Goal: Task Accomplishment & Management: Complete application form

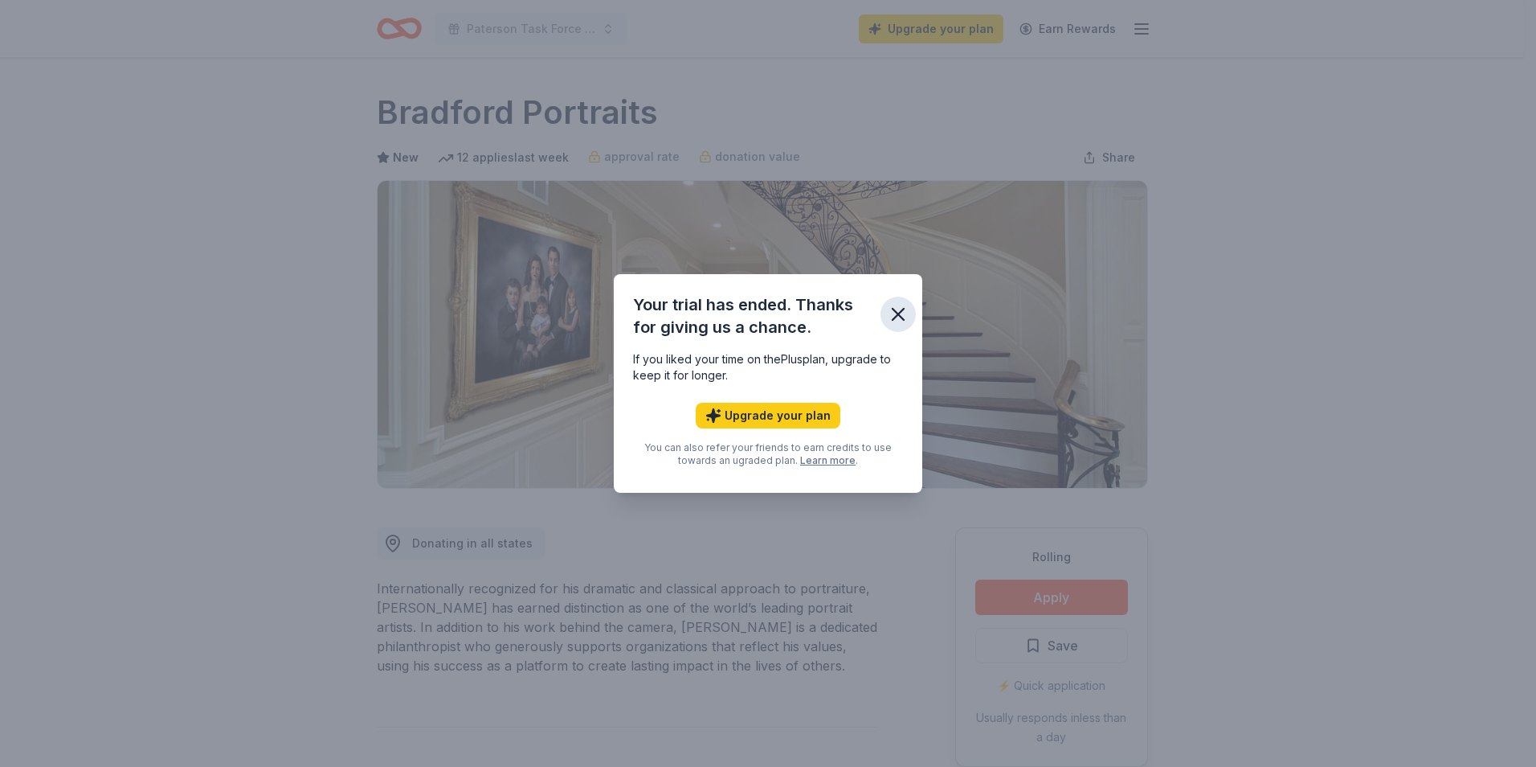
click at [892, 312] on icon "button" at bounding box center [898, 314] width 22 height 22
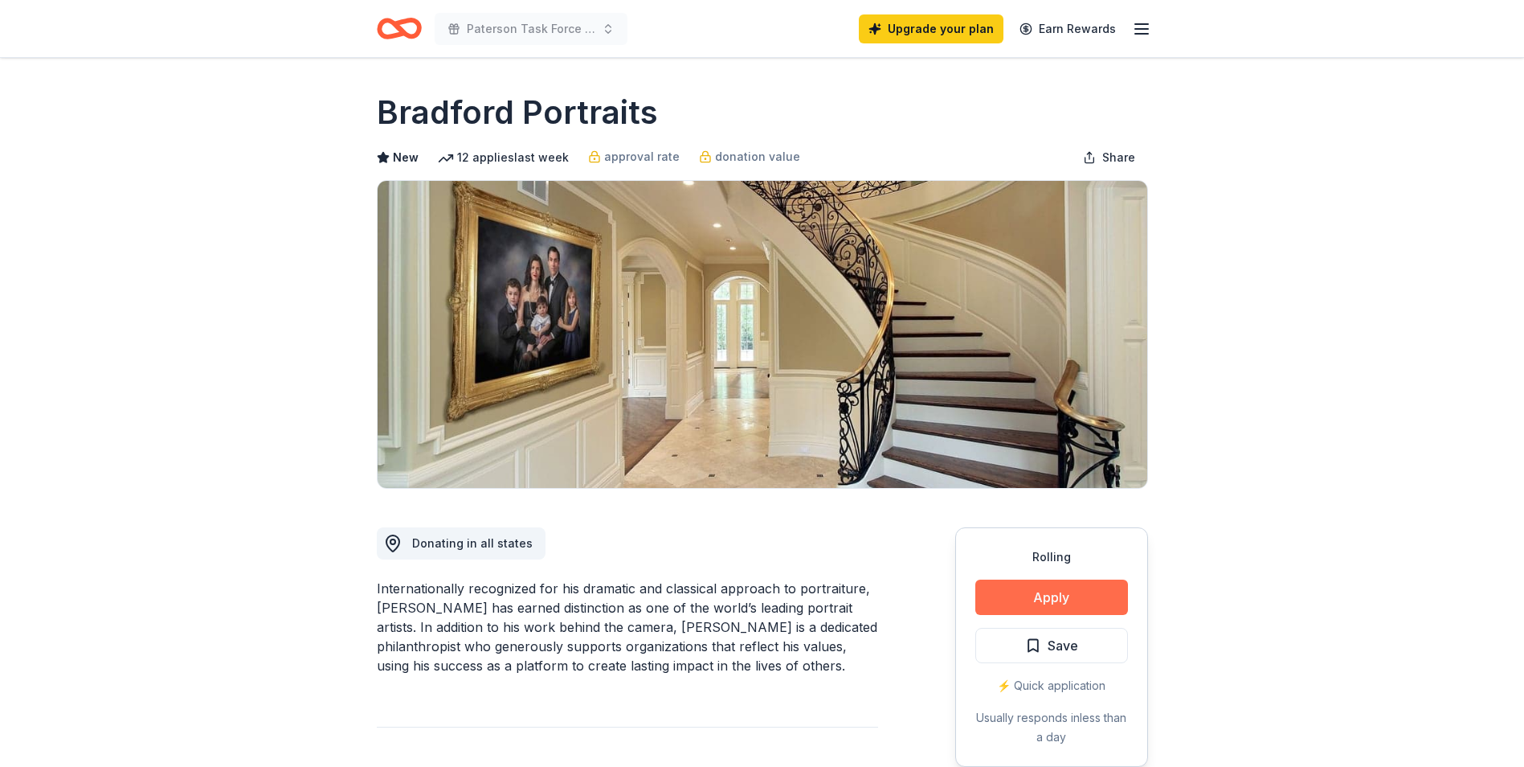
click at [1049, 594] on button "Apply" at bounding box center [1051, 596] width 153 height 35
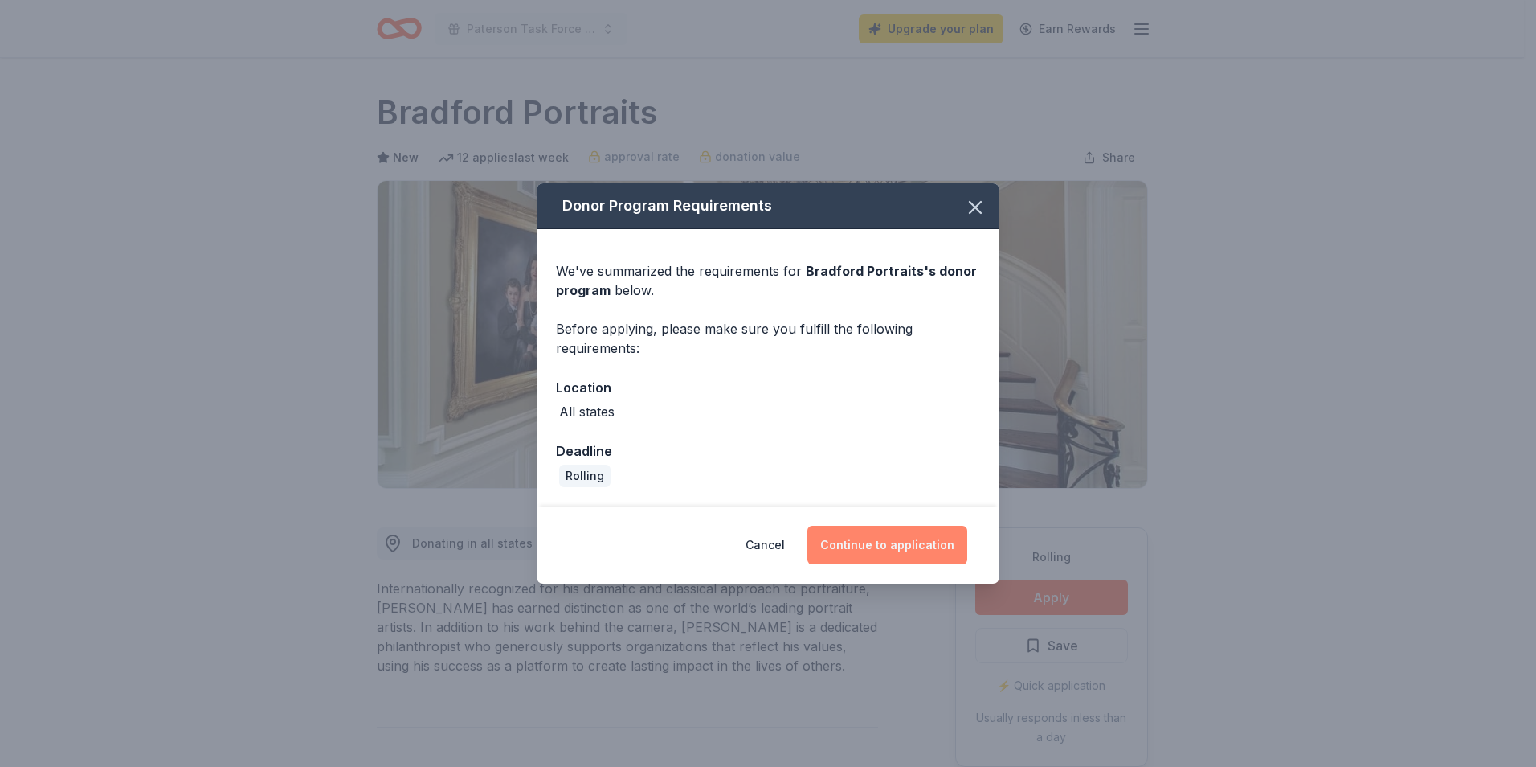
click at [912, 546] on button "Continue to application" at bounding box center [888, 544] width 160 height 39
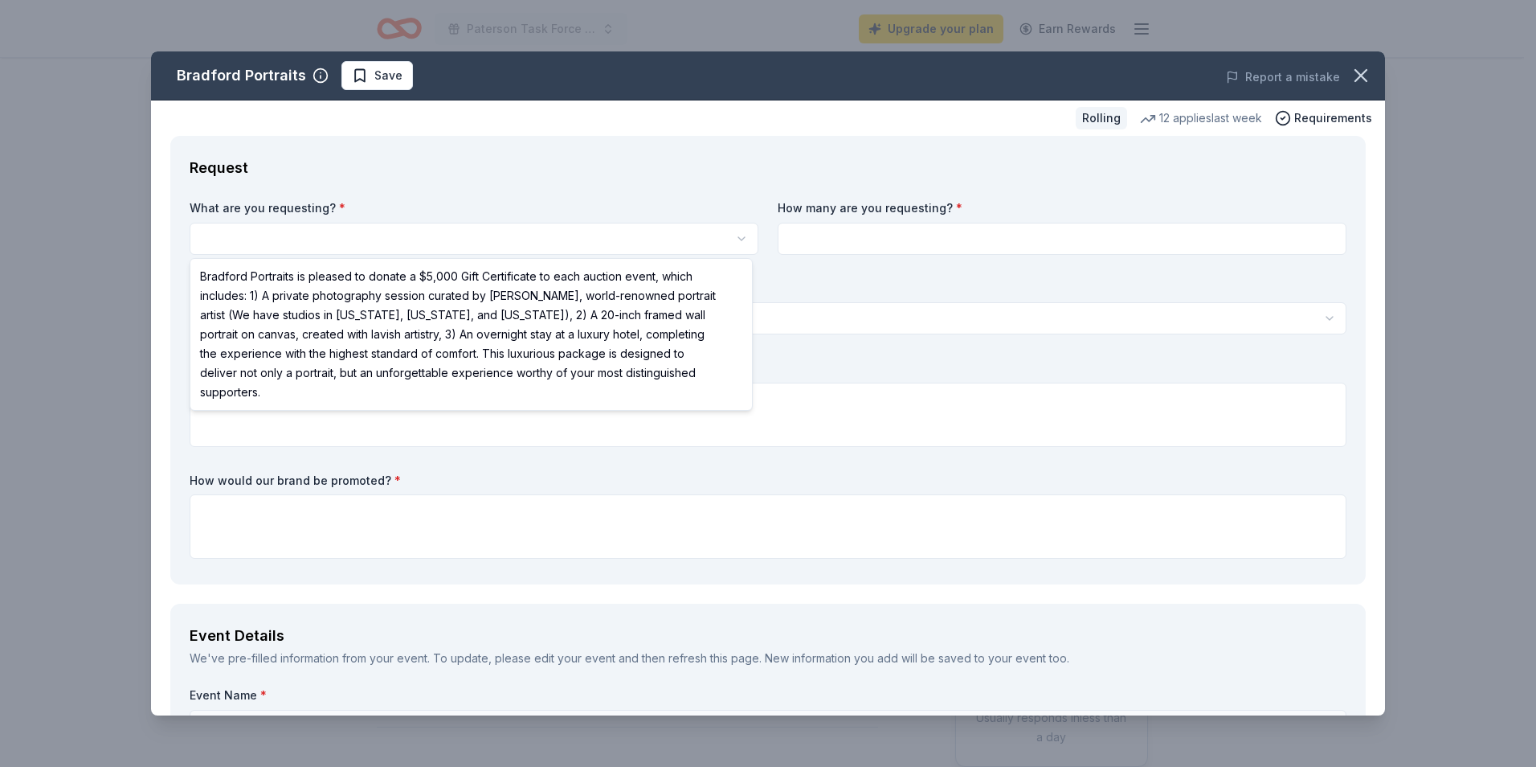
click at [325, 235] on html "Paterson Task Force Christmas in October Upgrade your plan Earn Rewards Rolling…" at bounding box center [768, 383] width 1536 height 767
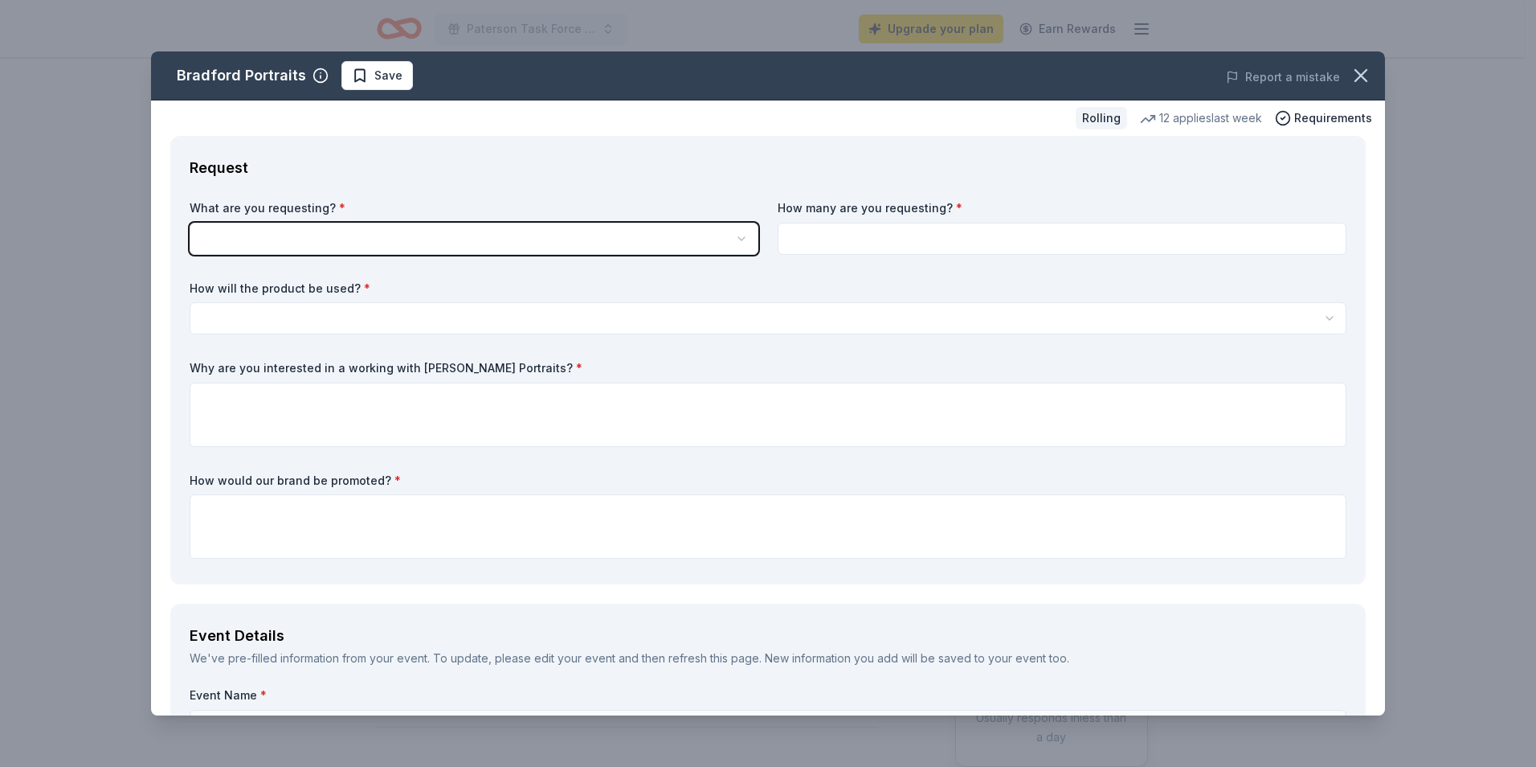
click at [321, 239] on html "Paterson Task Force Christmas in October Upgrade your plan Earn Rewards Rolling…" at bounding box center [768, 383] width 1536 height 767
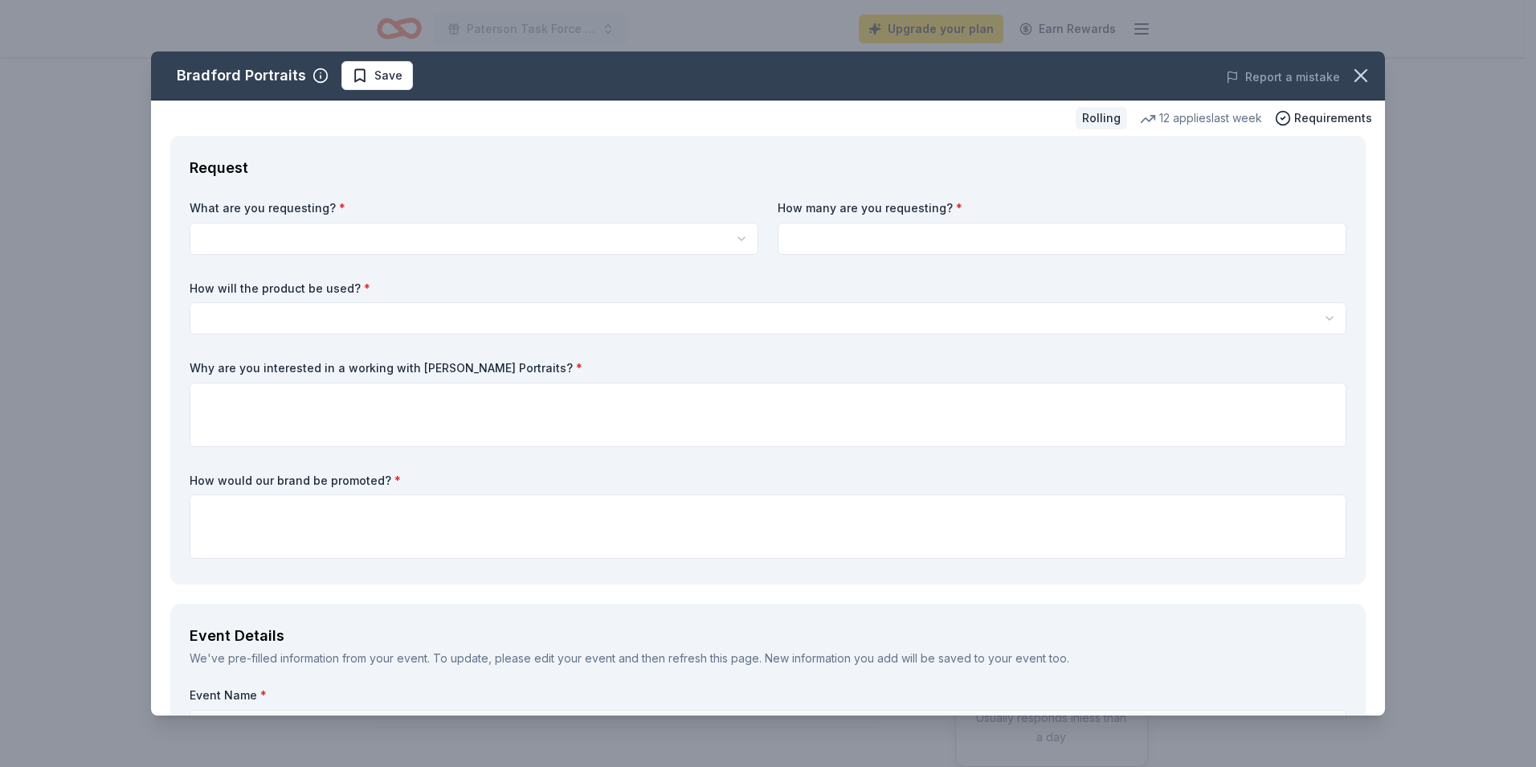
click at [841, 237] on input at bounding box center [1062, 239] width 569 height 32
type input "2"
click at [331, 310] on html "Paterson Task Force Christmas in October Upgrade your plan Earn Rewards Rolling…" at bounding box center [768, 383] width 1536 height 767
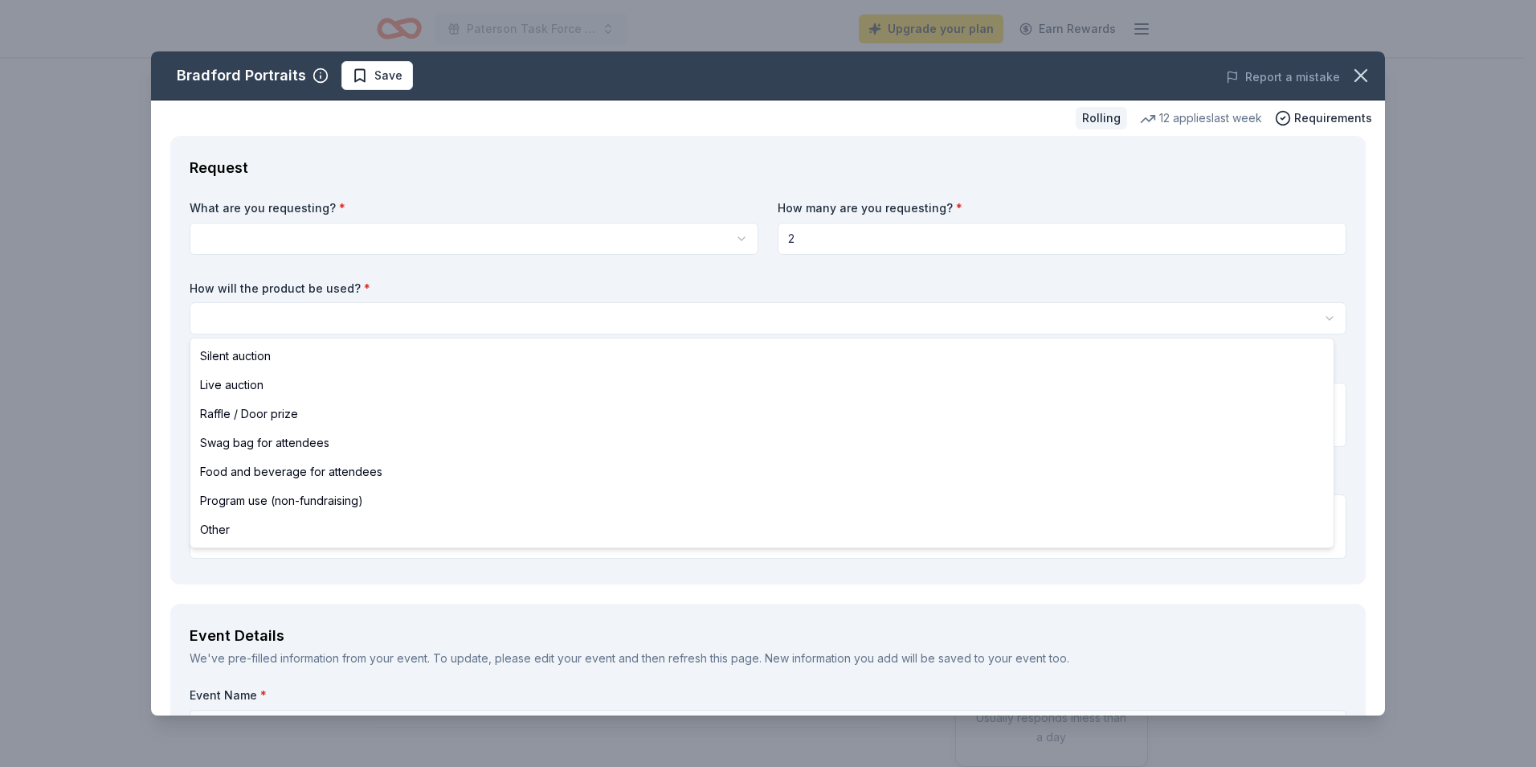
select select "raffleDoorPrize"
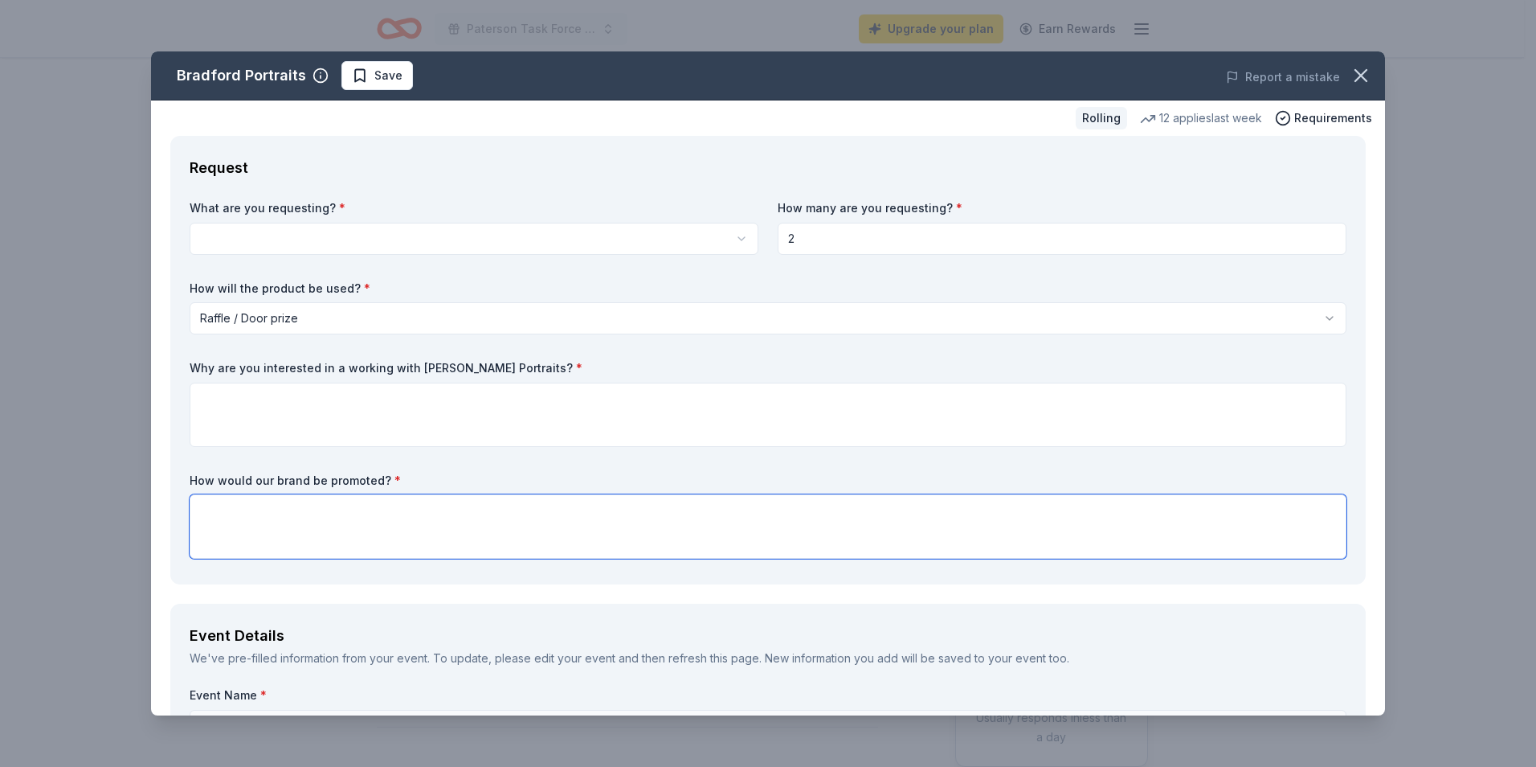
click at [227, 513] on textarea at bounding box center [768, 526] width 1157 height 64
type textarea "Facebook, Our organization's web site, event program, word of mouth"
click at [394, 413] on textarea at bounding box center [768, 414] width 1157 height 64
click at [736, 237] on html "Paterson Task Force Christmas in October Upgrade your plan Earn Rewards Rolling…" at bounding box center [768, 383] width 1536 height 767
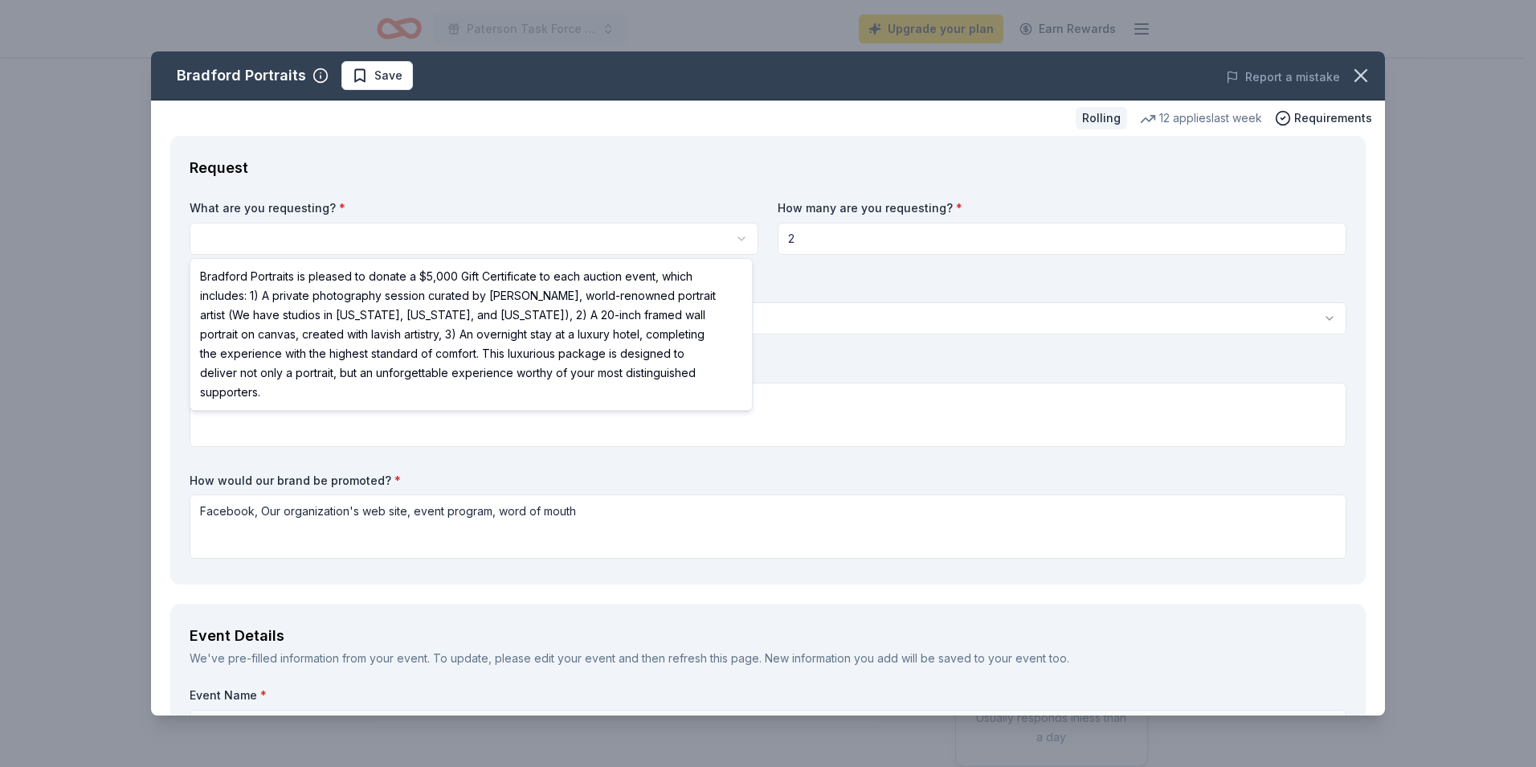
select select "Bradford Portraits is pleased to donate a $5,000 Gift Certificate to each aucti…"
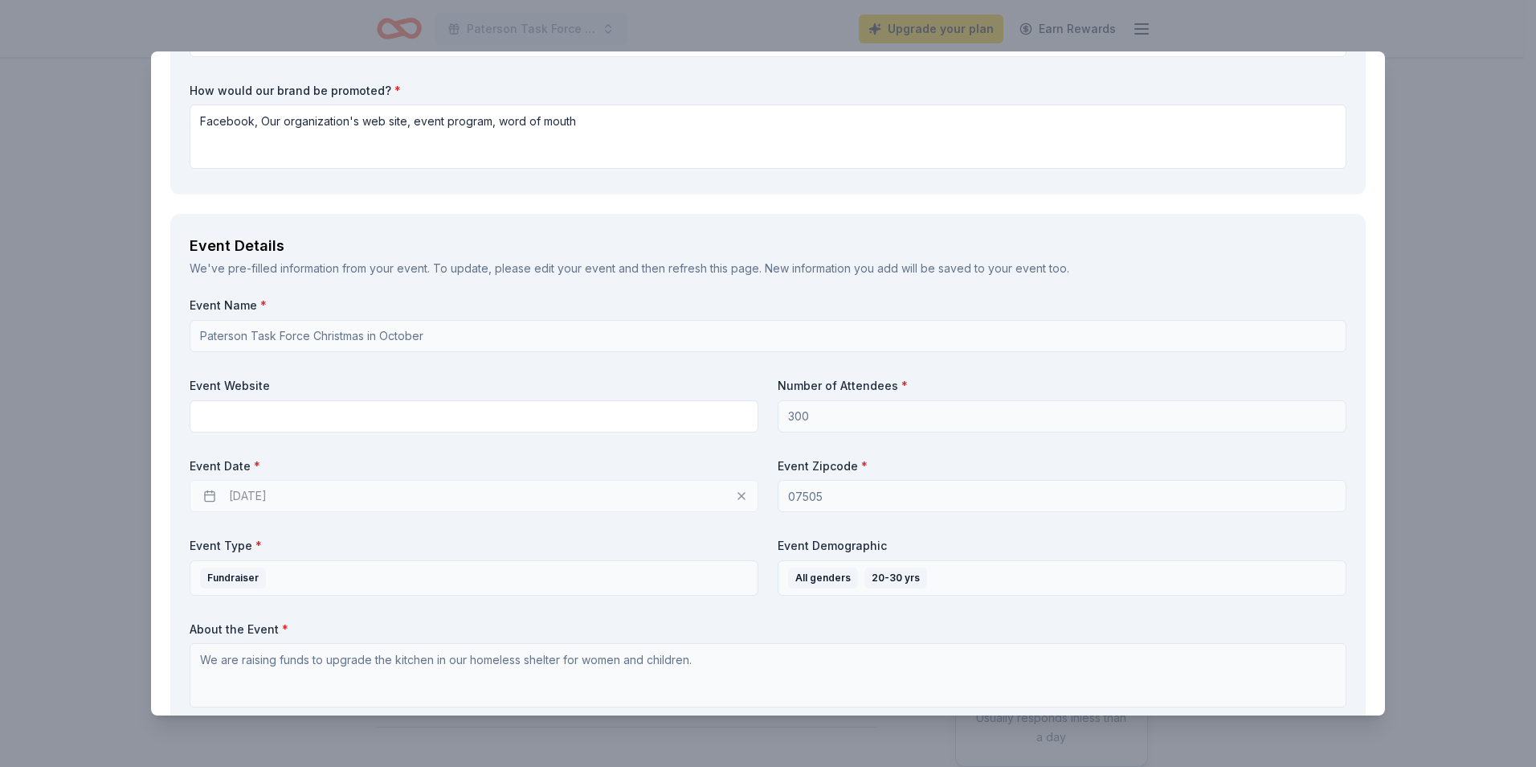
scroll to position [410, 0]
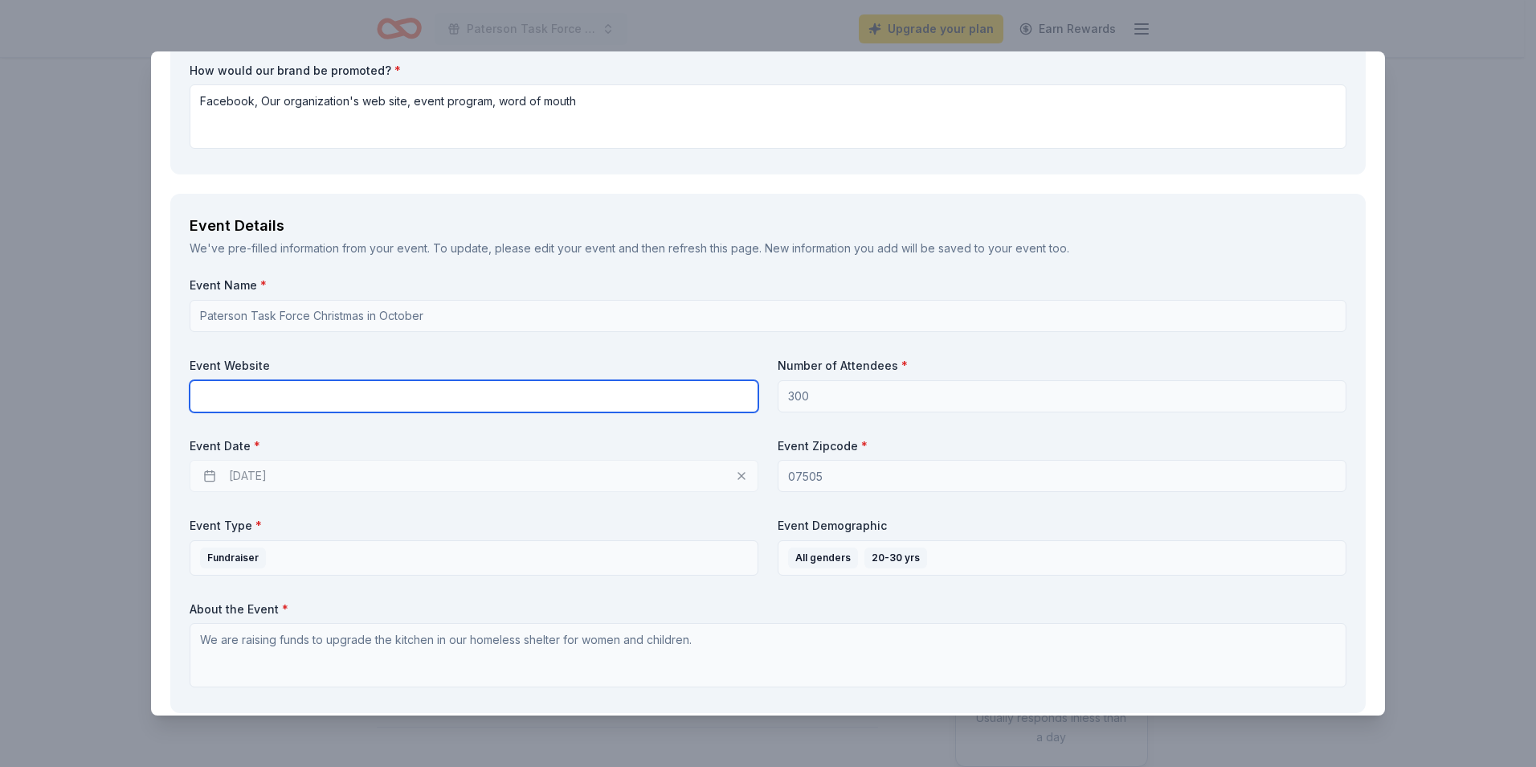
click at [251, 394] on input "text" at bounding box center [474, 396] width 569 height 32
type input "[DOMAIN_NAME]"
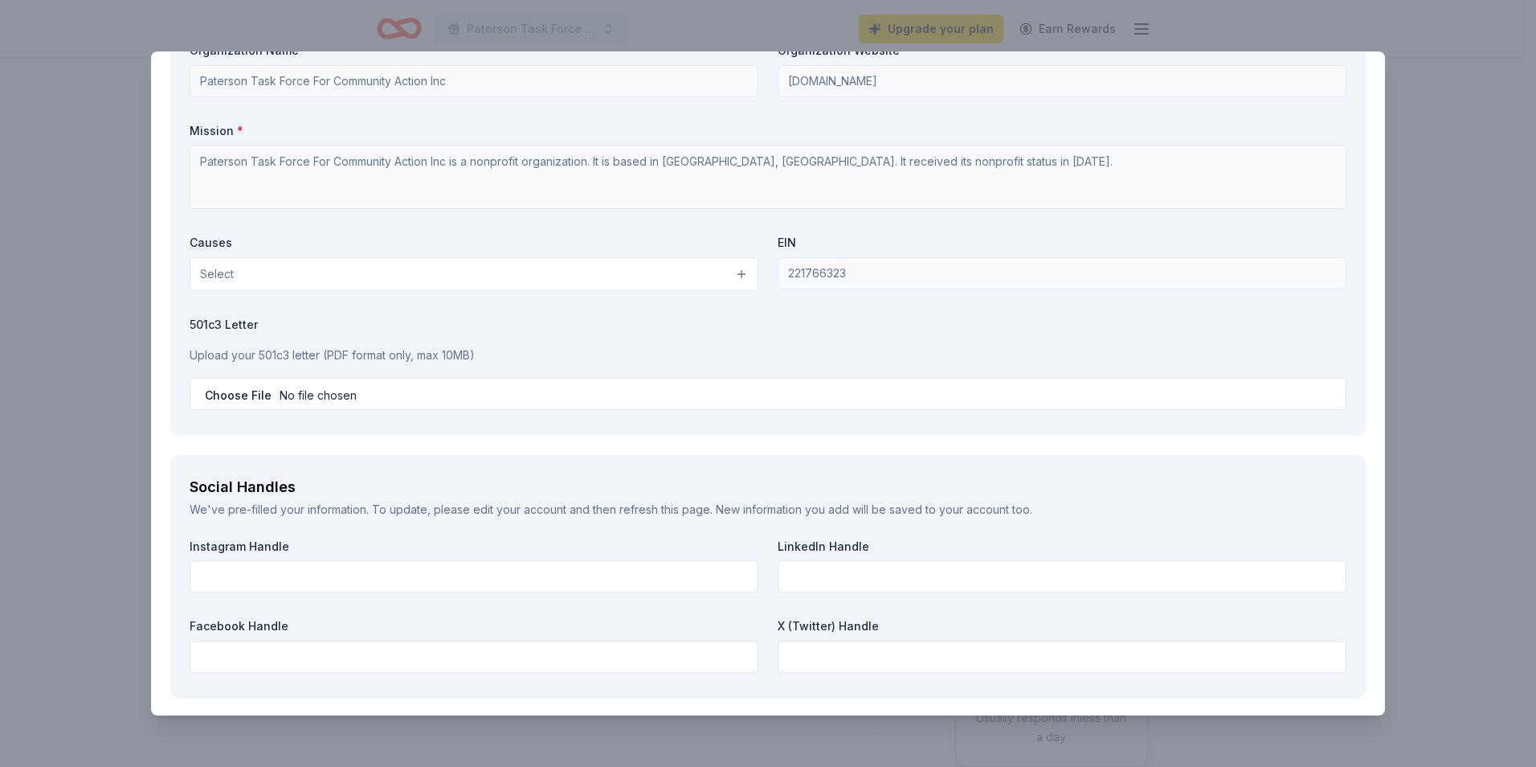
scroll to position [1690, 0]
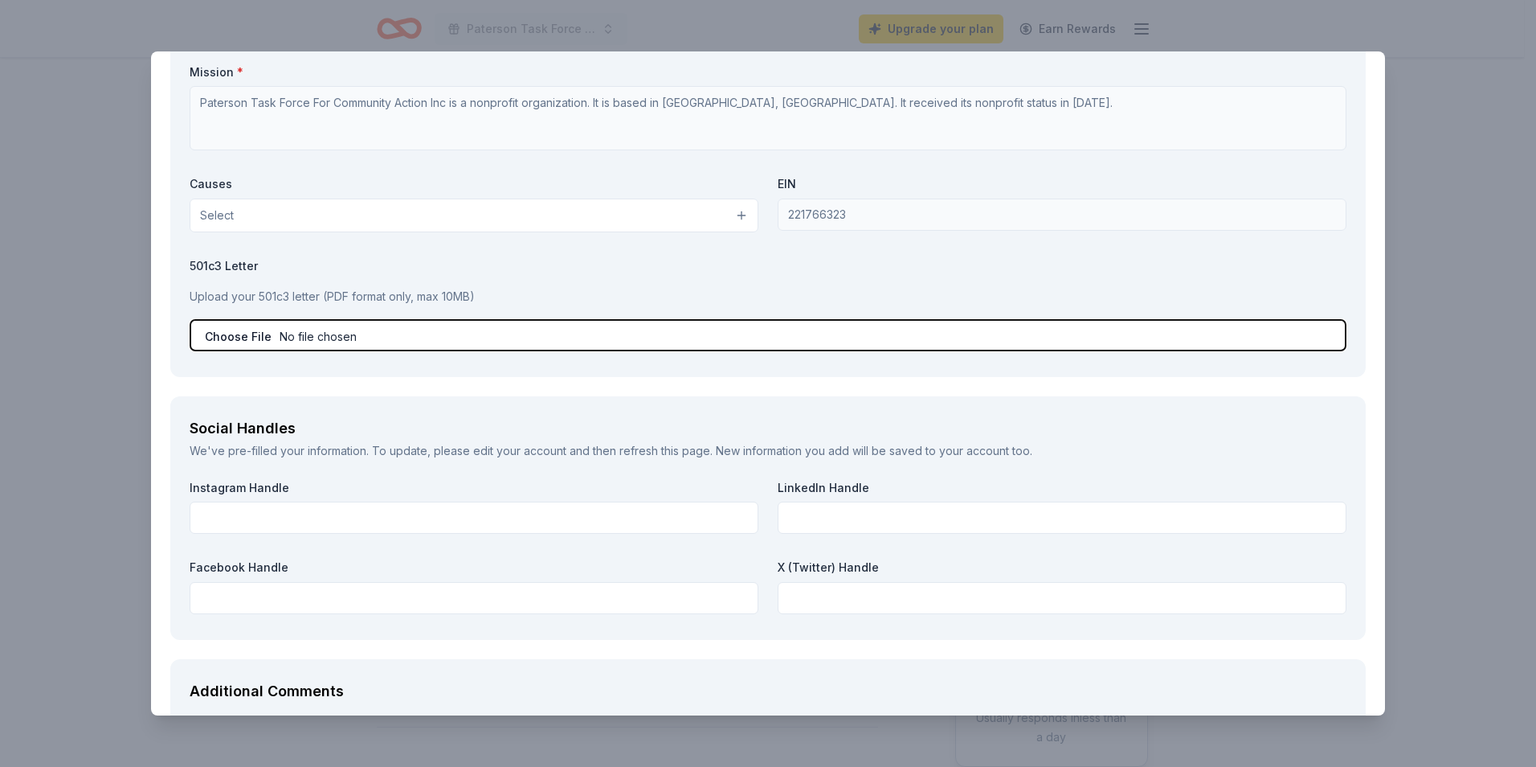
click at [394, 333] on input "file" at bounding box center [768, 335] width 1157 height 32
type input "C:\fakepath\IR DETERMINATION LETTER 1.pdf"
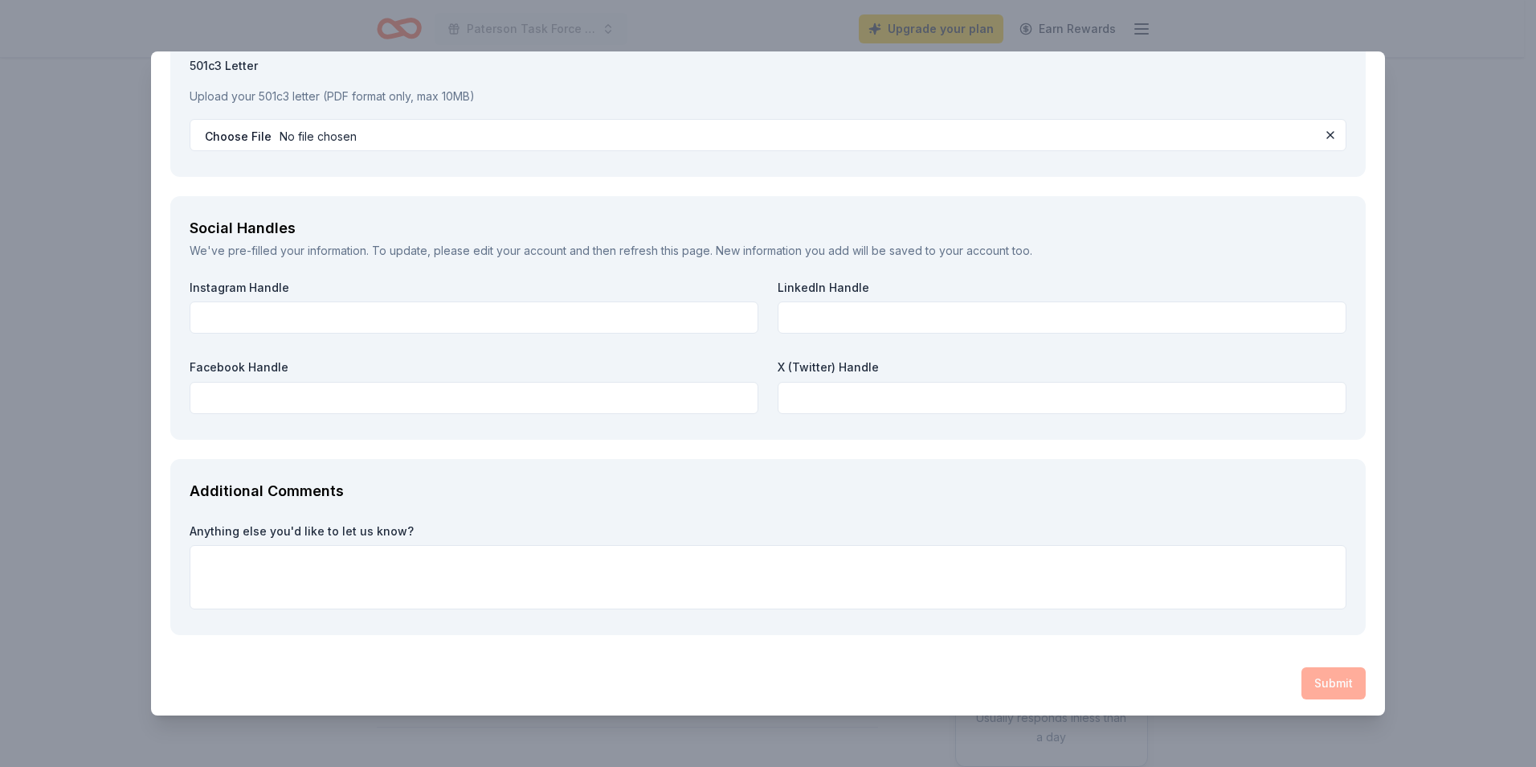
scroll to position [1893, 0]
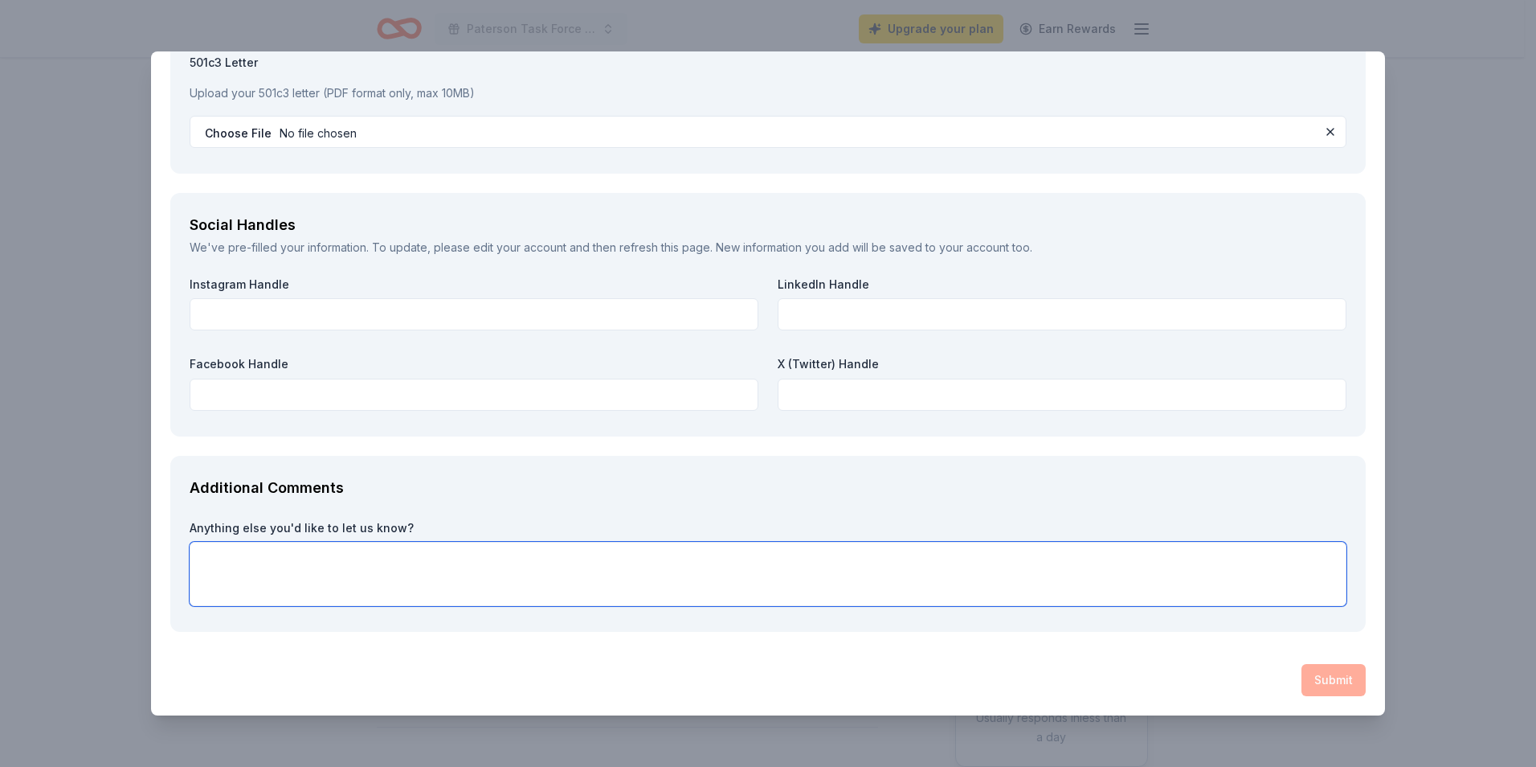
click at [280, 575] on textarea at bounding box center [768, 574] width 1157 height 64
type textarea "W"
type textarea "We a appreciate any assistance you can give us."
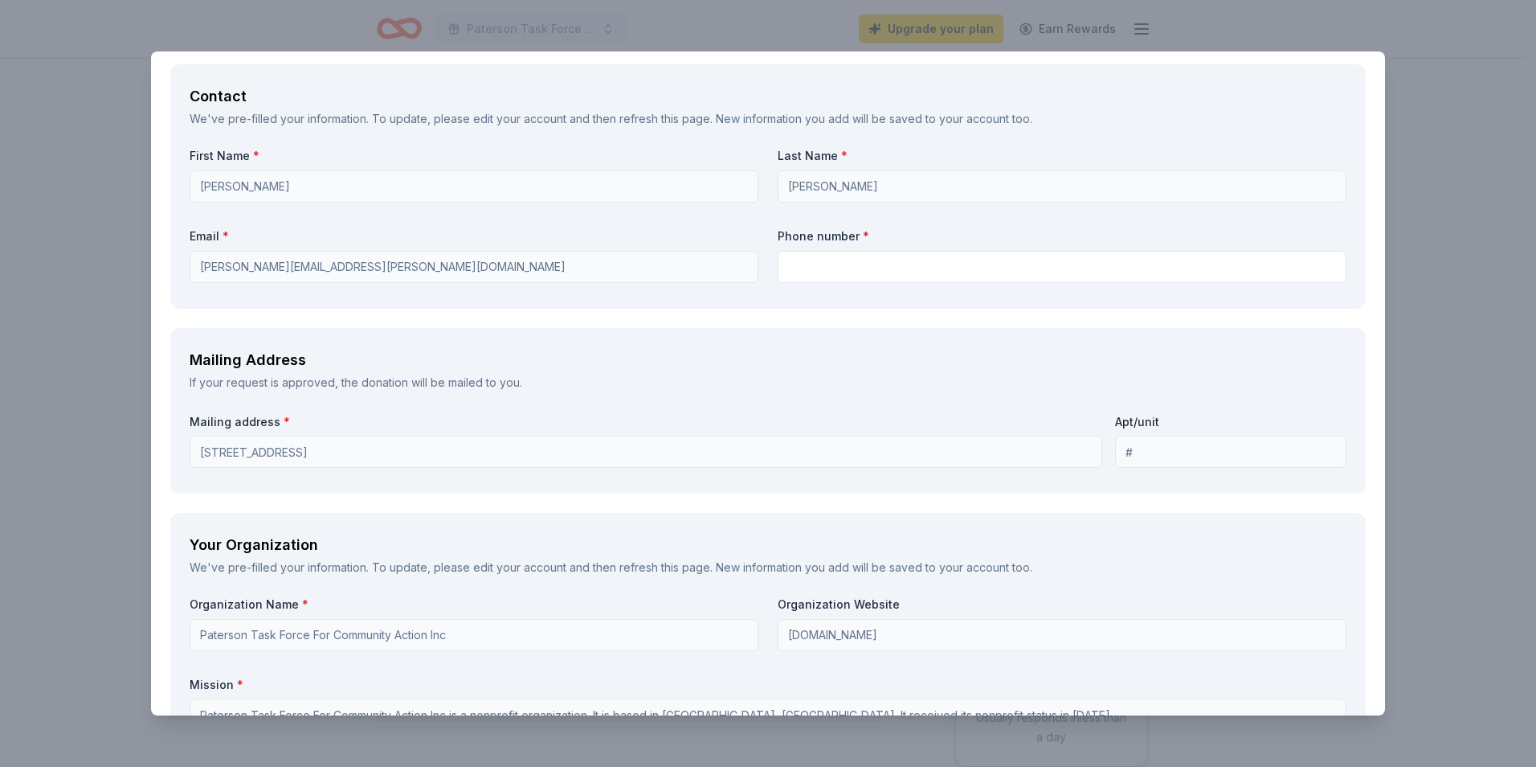
scroll to position [1038, 0]
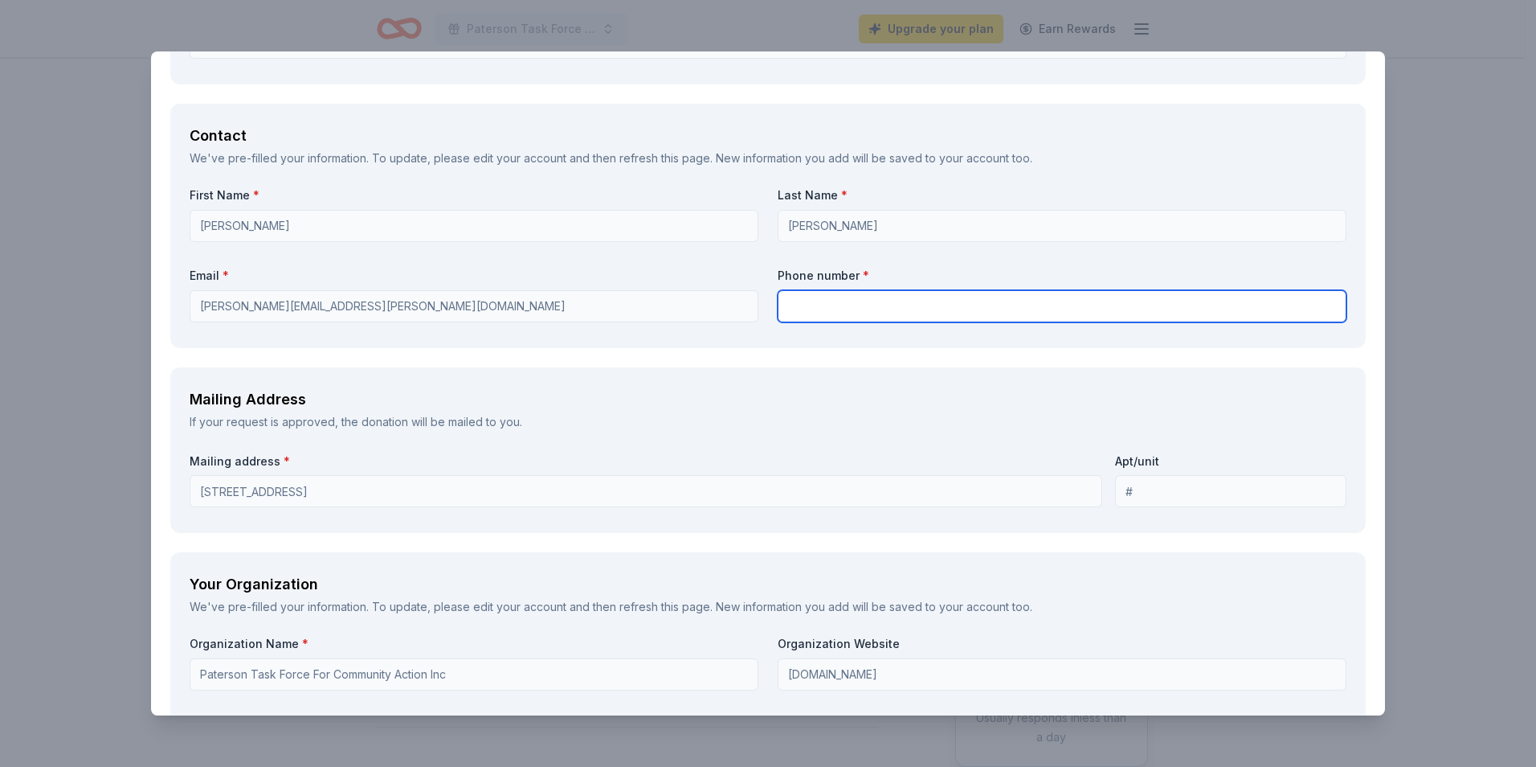
click at [792, 306] on input "text" at bounding box center [1062, 306] width 569 height 32
type input "9732792333"
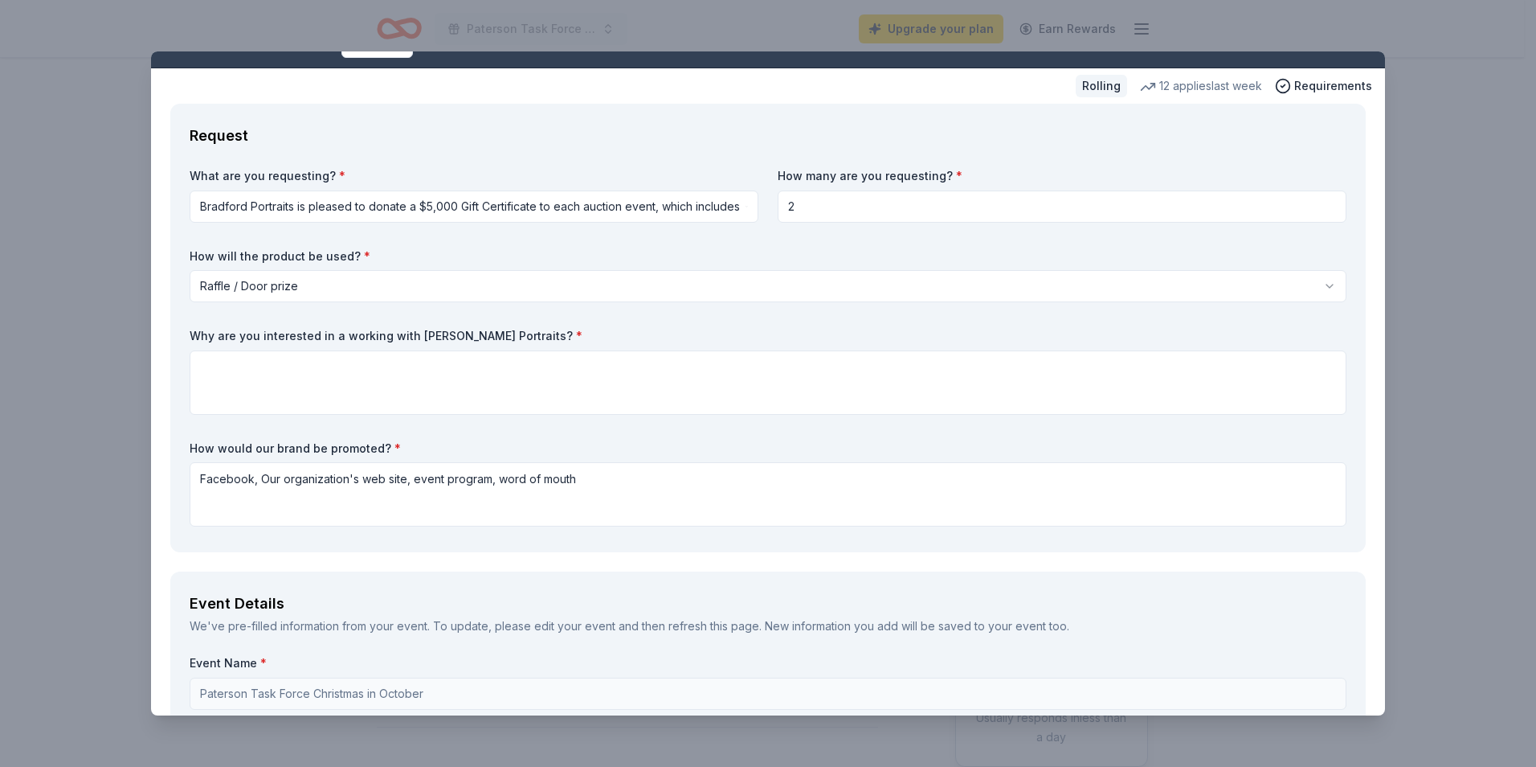
scroll to position [0, 0]
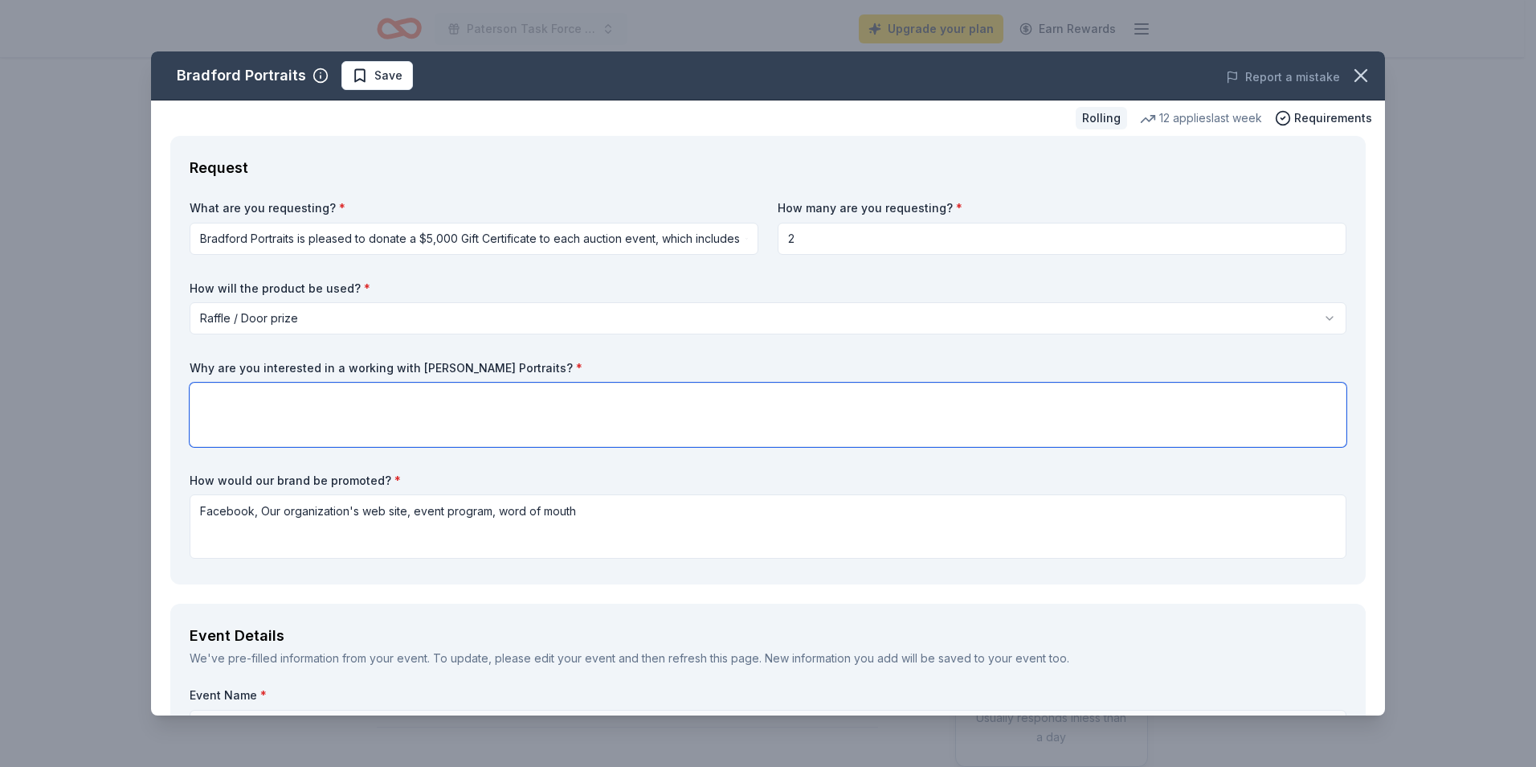
click at [254, 403] on textarea at bounding box center [768, 414] width 1157 height 64
type textarea "We work all businesses that can assist us in fundraising."
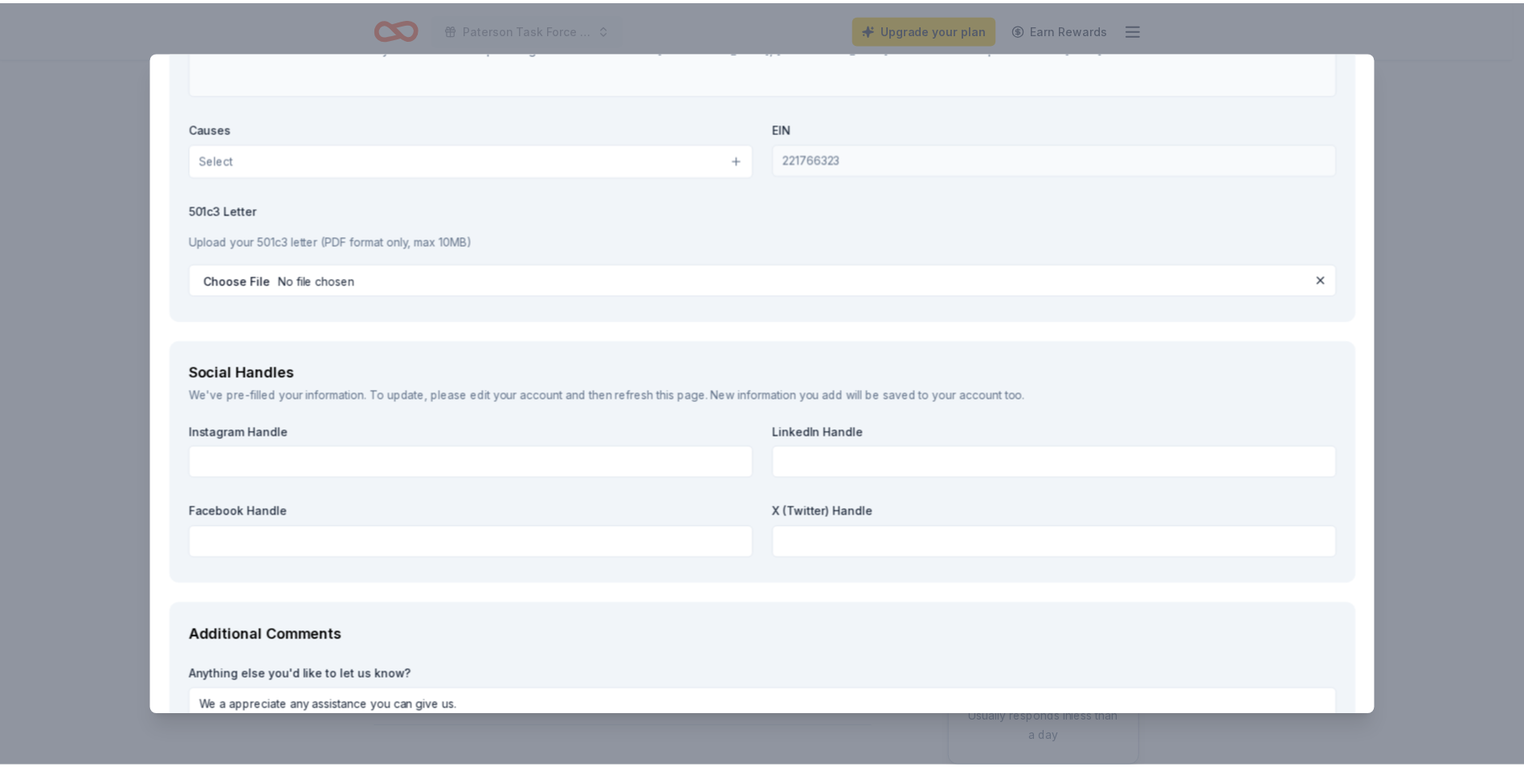
scroll to position [1893, 0]
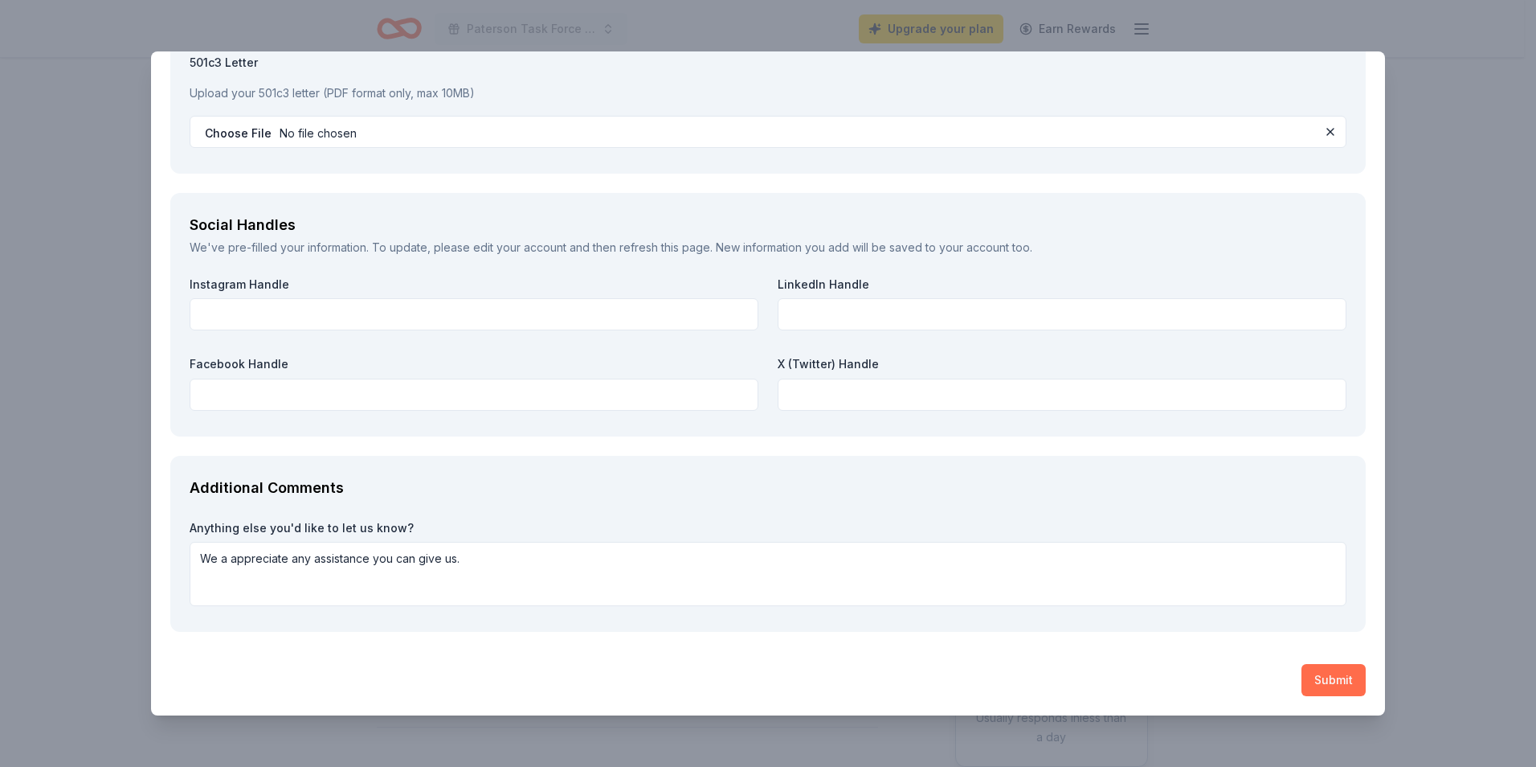
click at [1340, 689] on button "Submit" at bounding box center [1334, 680] width 64 height 32
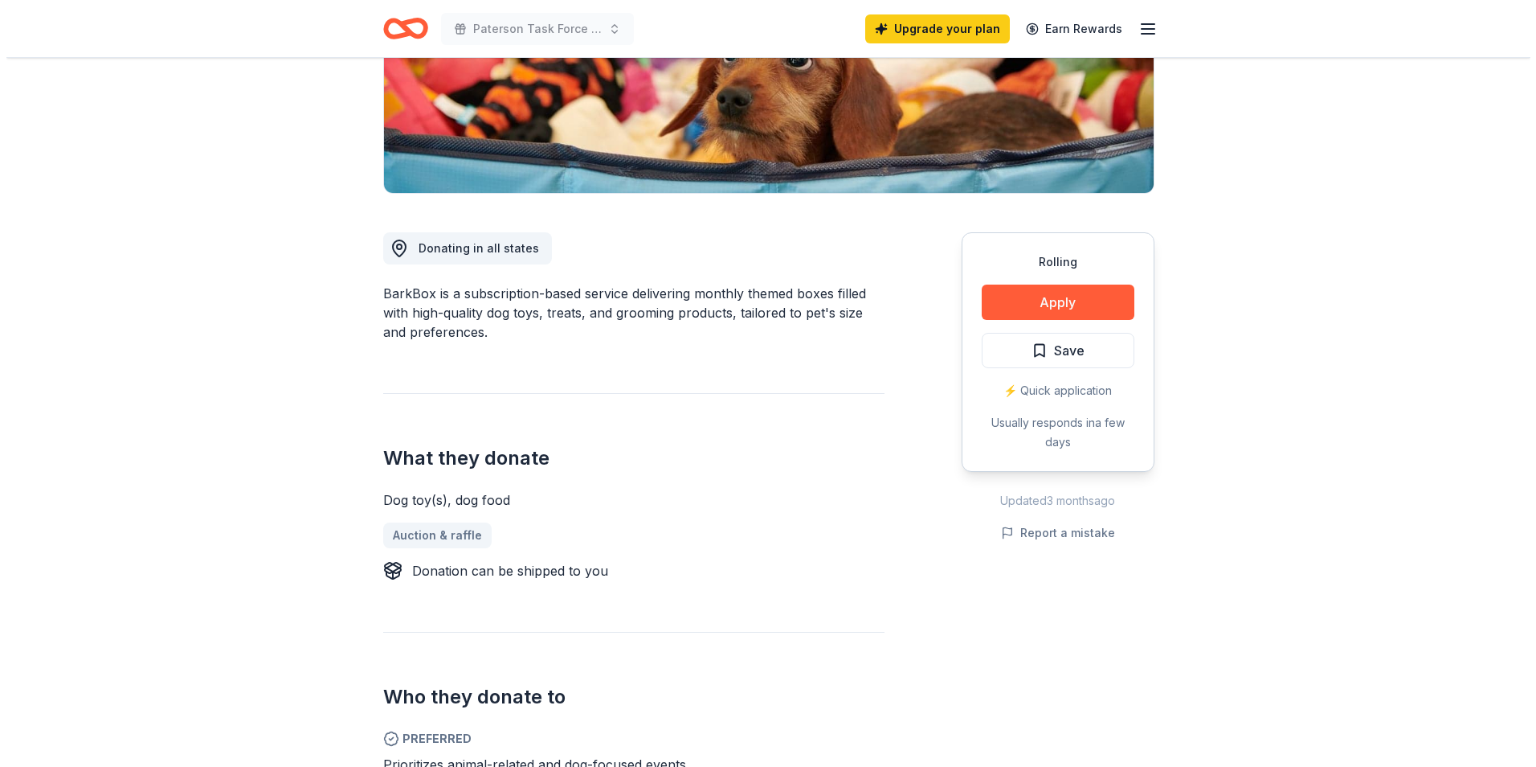
scroll to position [292, 0]
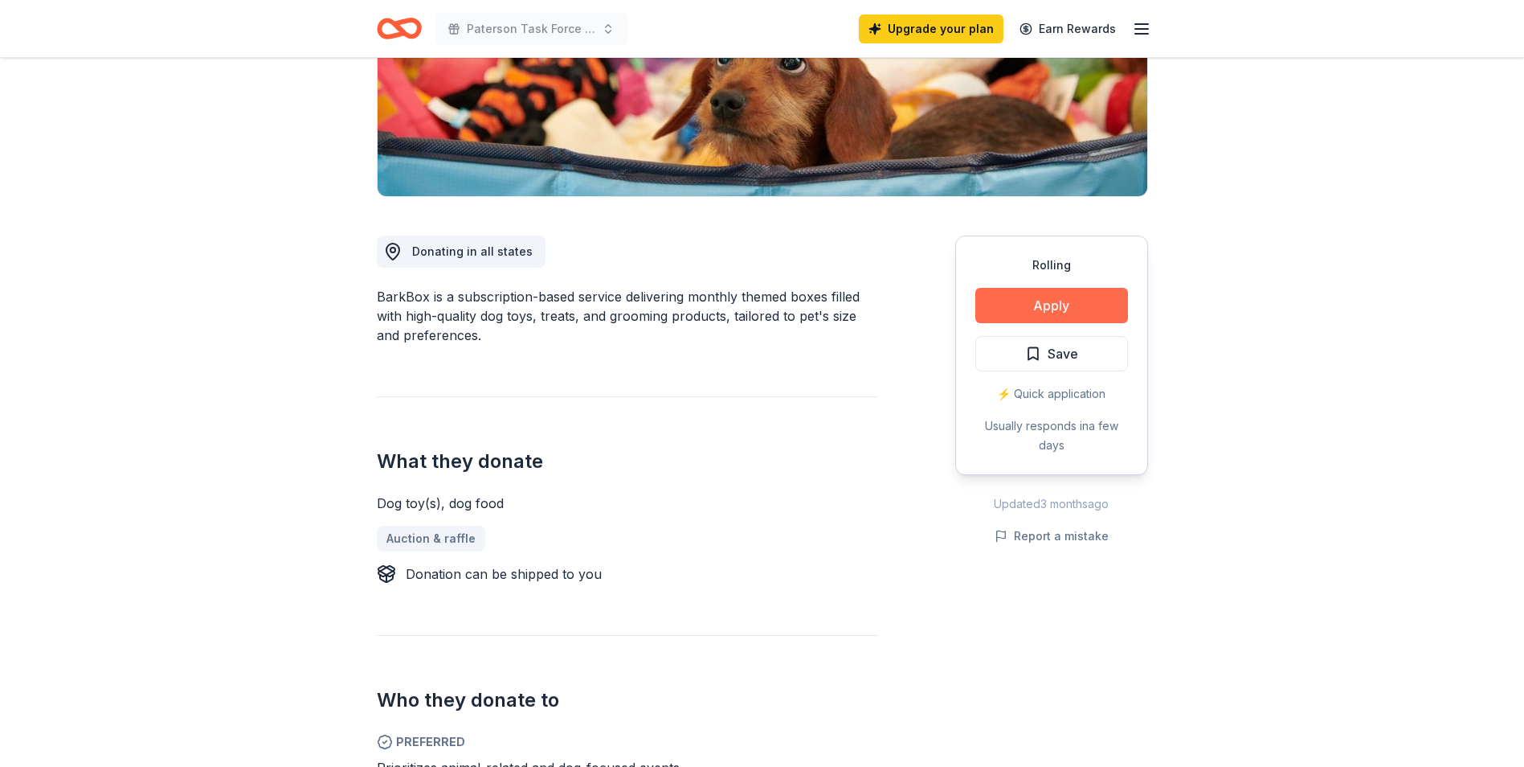
click at [1073, 305] on button "Apply" at bounding box center [1051, 305] width 153 height 35
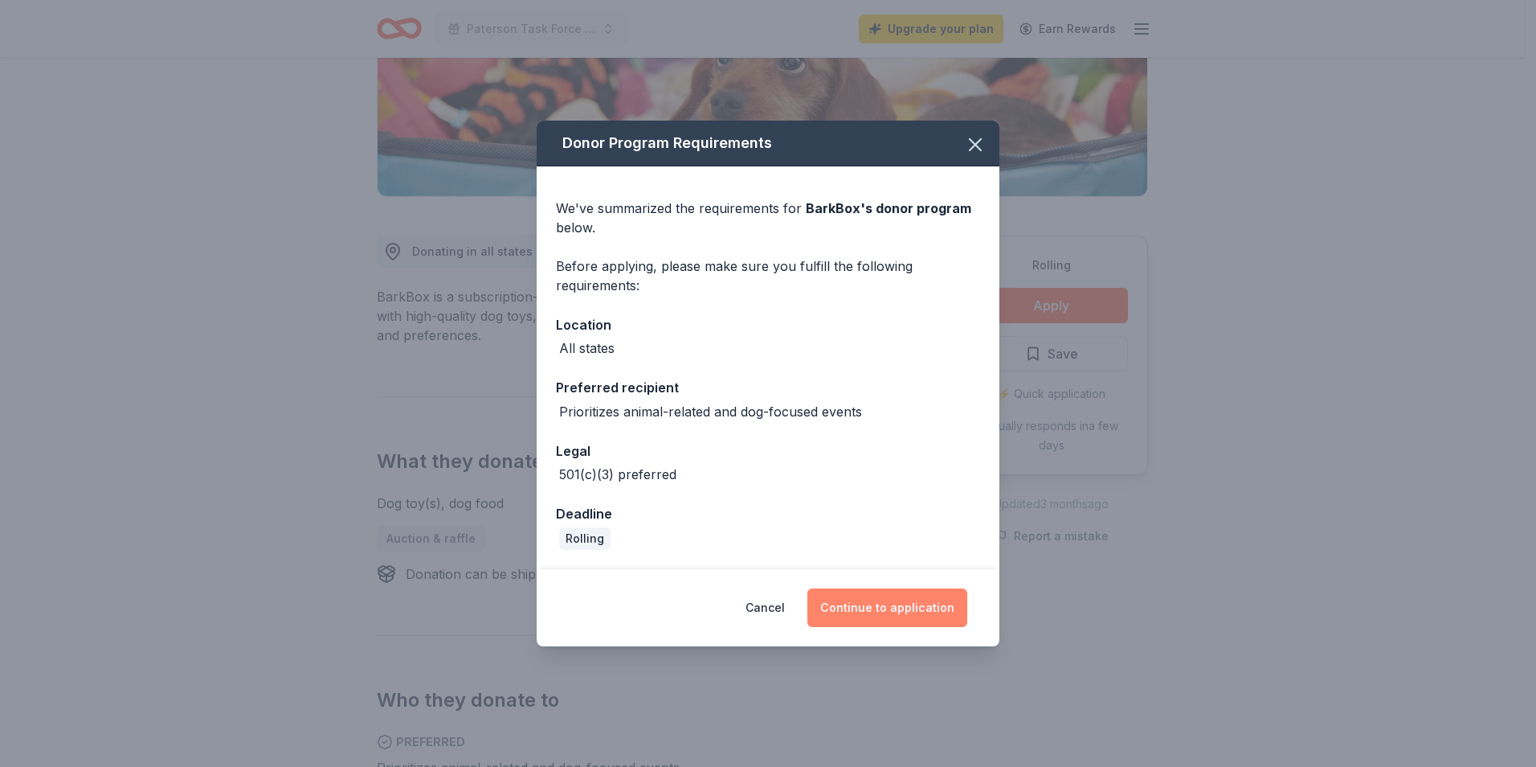
click at [896, 603] on button "Continue to application" at bounding box center [888, 607] width 160 height 39
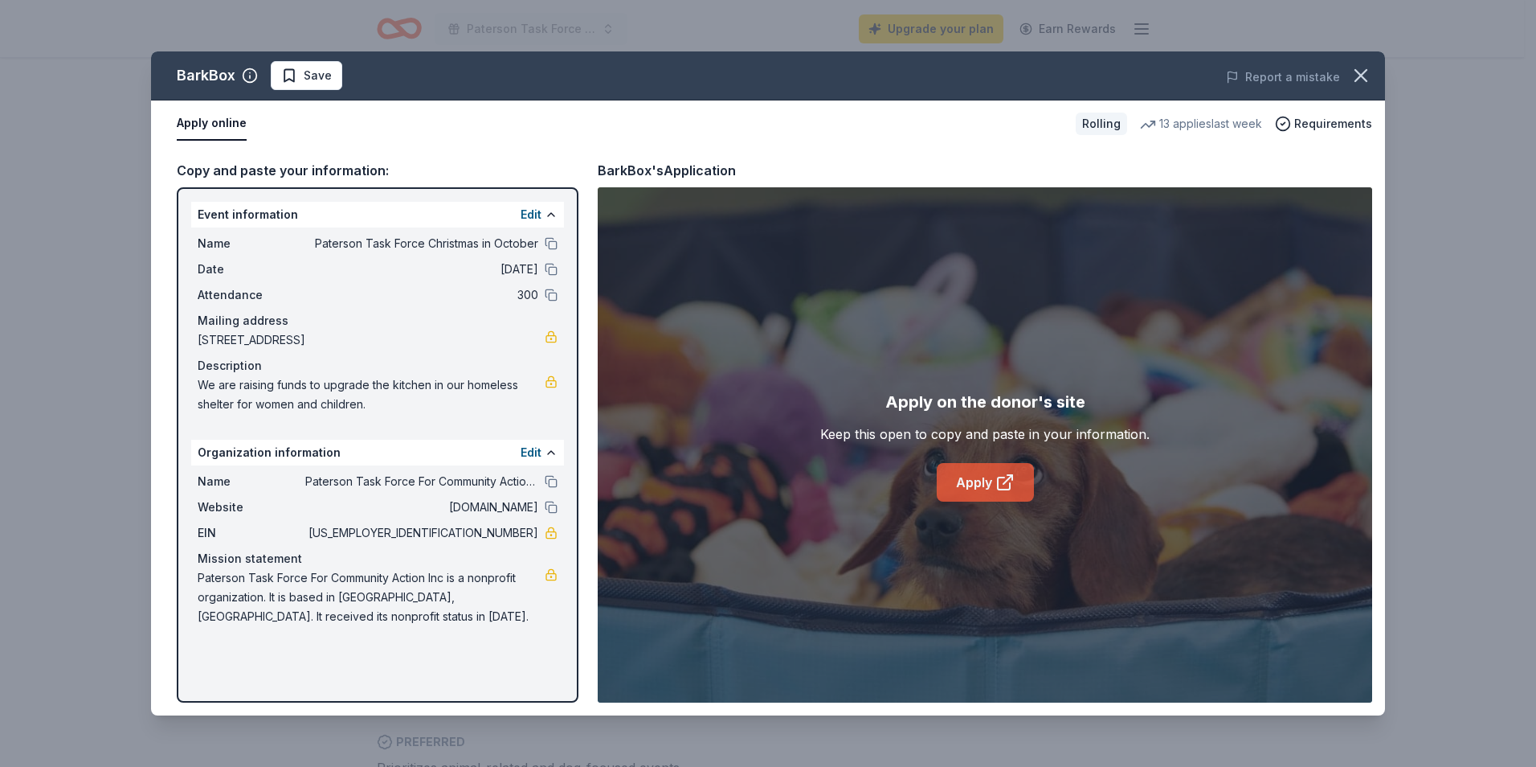
click at [986, 483] on link "Apply" at bounding box center [985, 482] width 97 height 39
